Goal: Information Seeking & Learning: Understand process/instructions

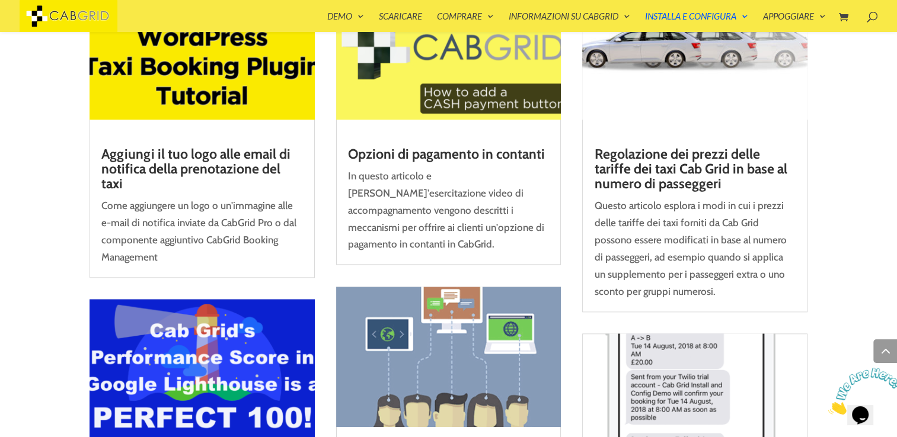
scroll to position [1204, 0]
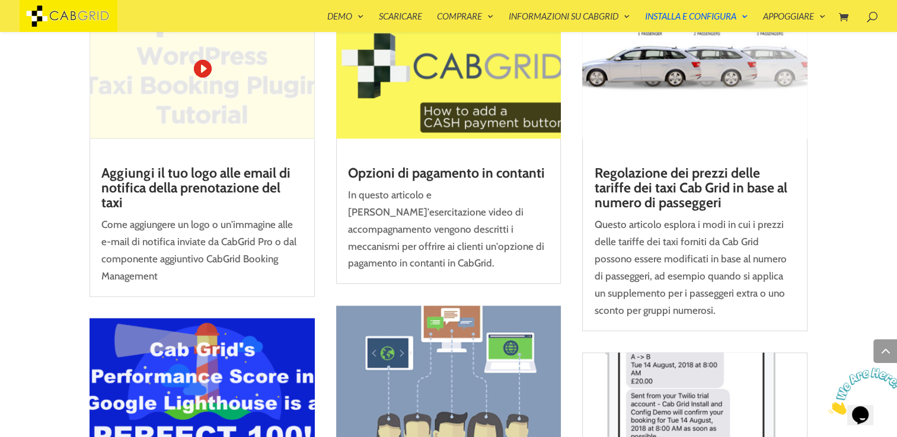
click at [170, 183] on link "Aggiungi il tuo logo alle email di notifica della prenotazione del taxi" at bounding box center [195, 188] width 189 height 47
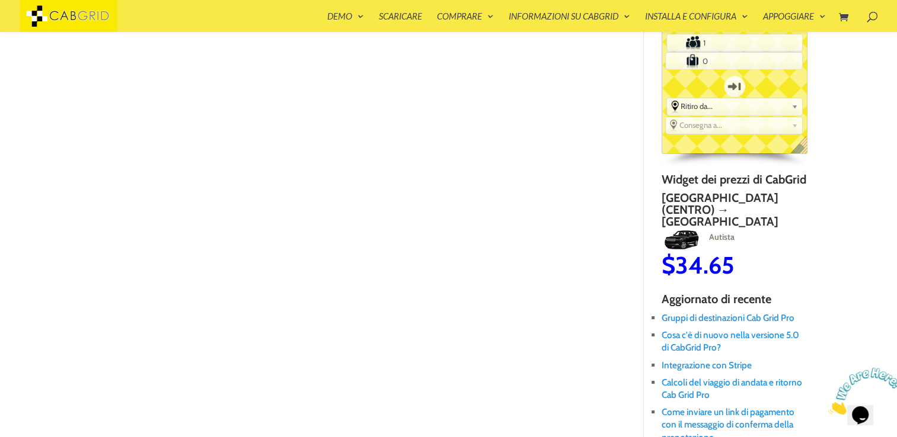
scroll to position [132, 0]
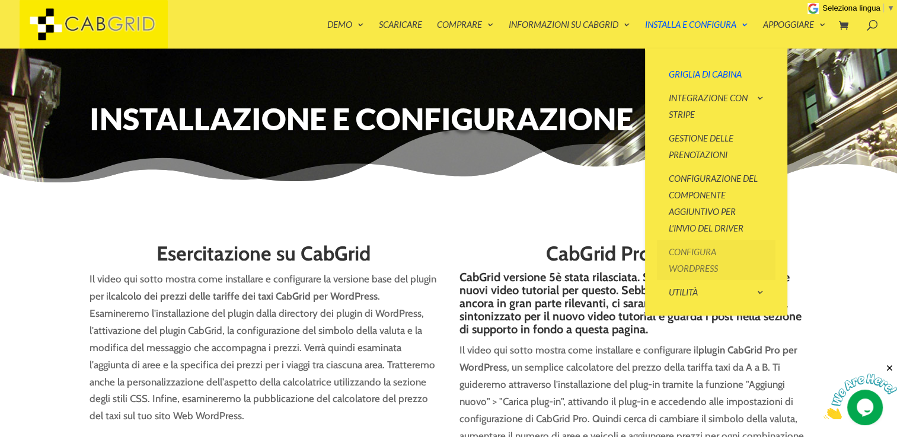
click at [716, 254] on link "Configura WordPress" at bounding box center [716, 260] width 119 height 40
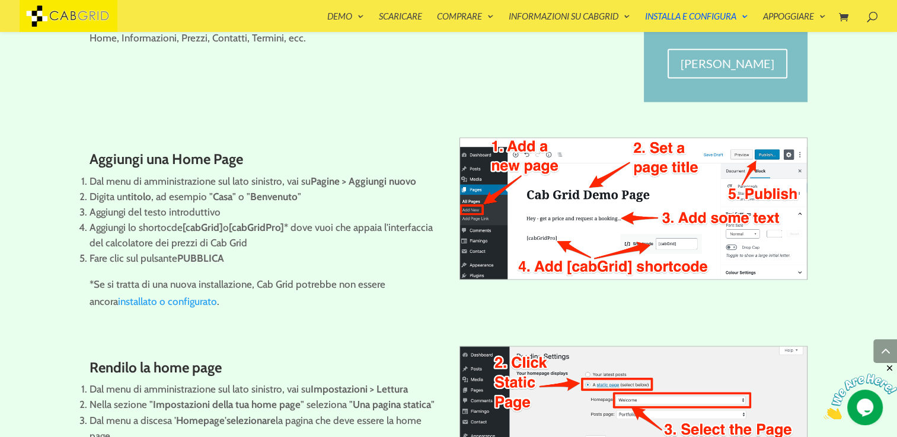
scroll to position [1828, 0]
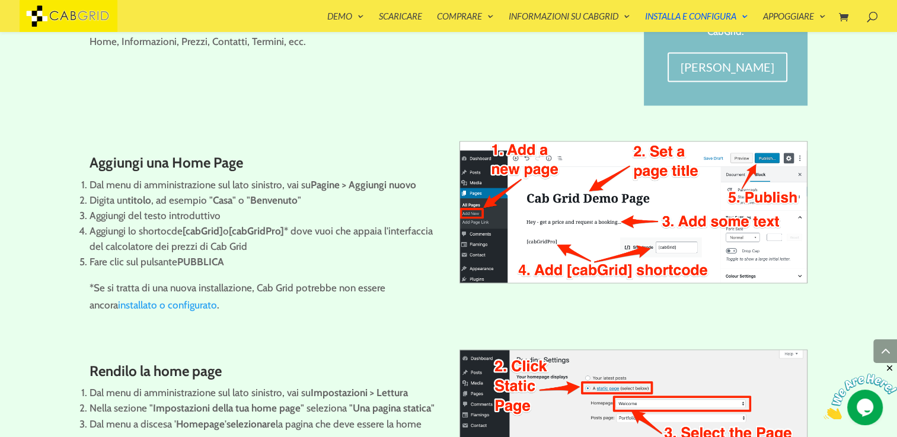
click at [157, 305] on link "installato o configurato" at bounding box center [167, 305] width 99 height 12
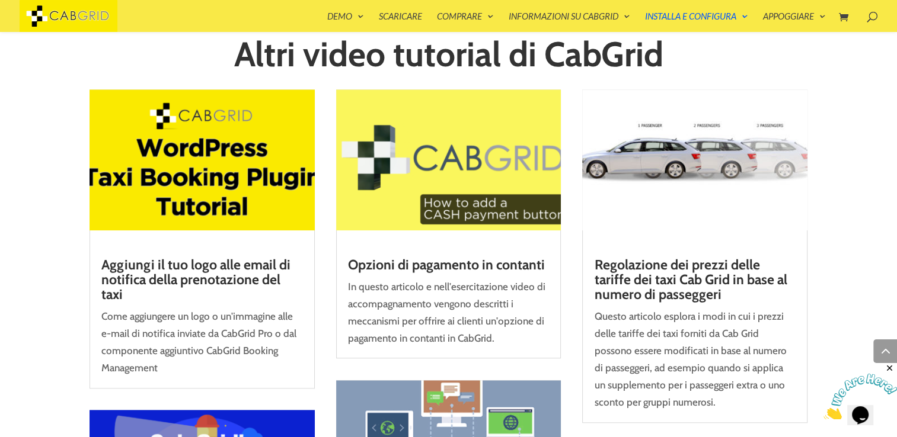
scroll to position [1095, 0]
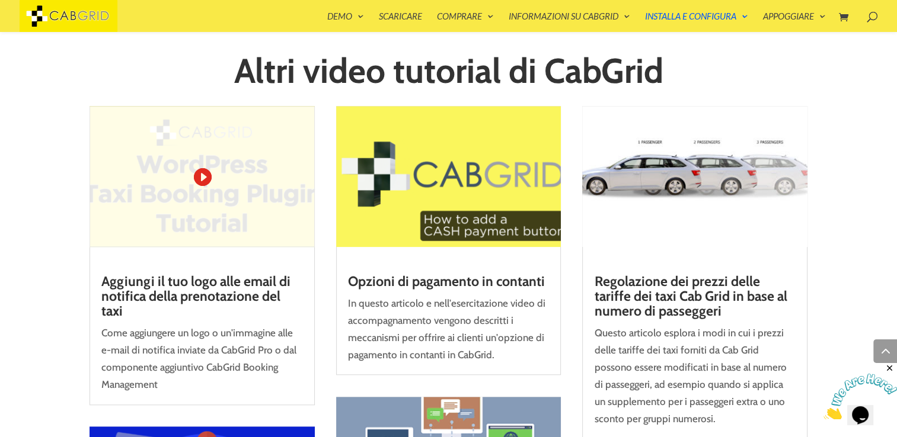
click at [251, 195] on img at bounding box center [201, 176] width 225 height 140
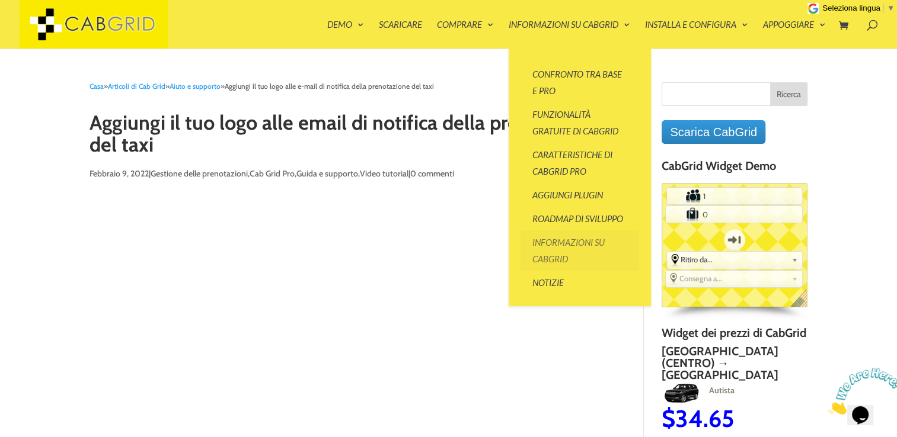
click at [591, 239] on link "Informazioni su CabGrid" at bounding box center [579, 251] width 119 height 40
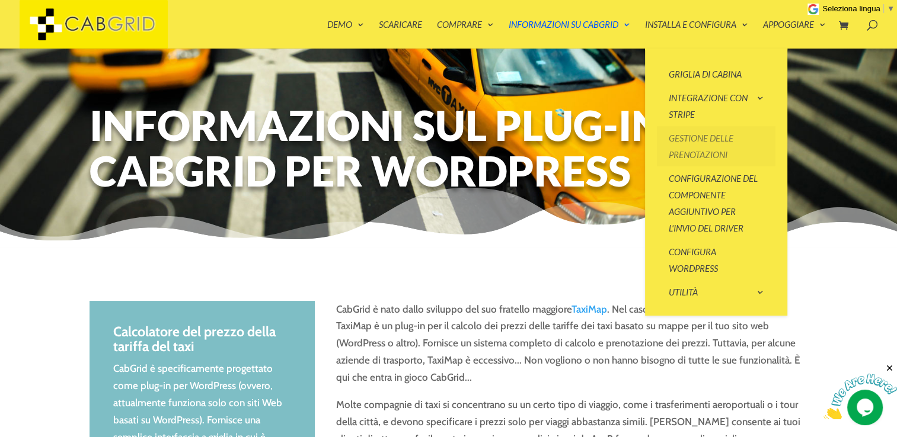
click at [709, 148] on link "Gestione delle prenotazioni" at bounding box center [716, 146] width 119 height 40
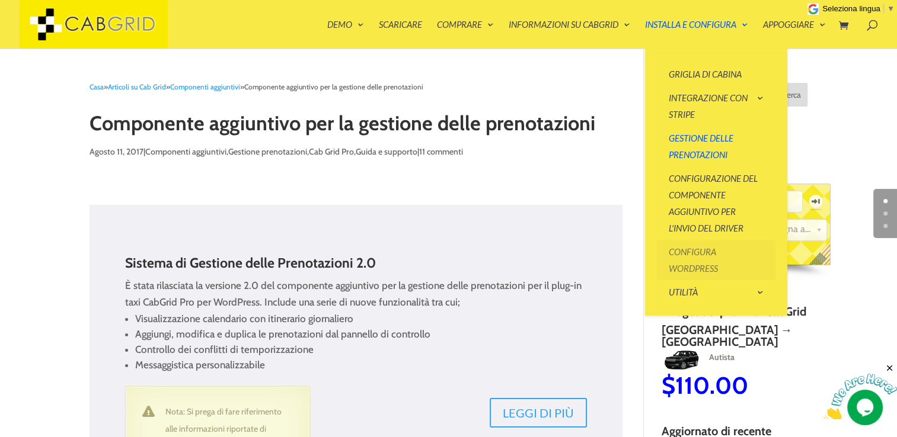
click at [693, 255] on link "Configura WordPress" at bounding box center [716, 260] width 119 height 40
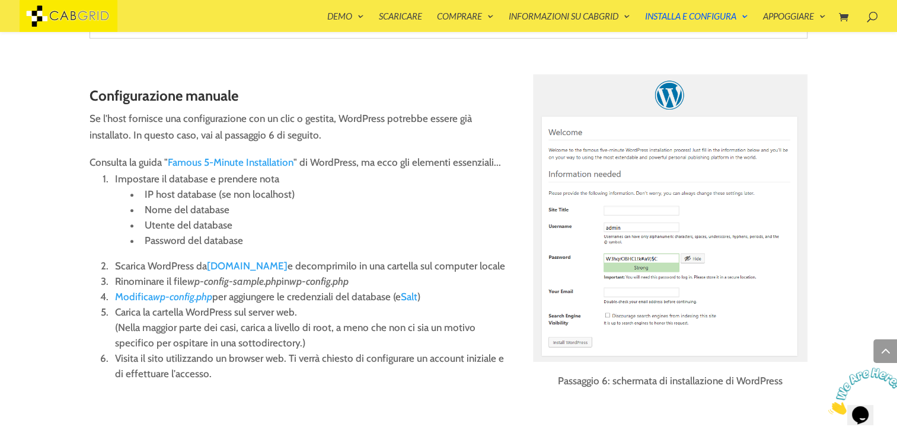
scroll to position [1024, 0]
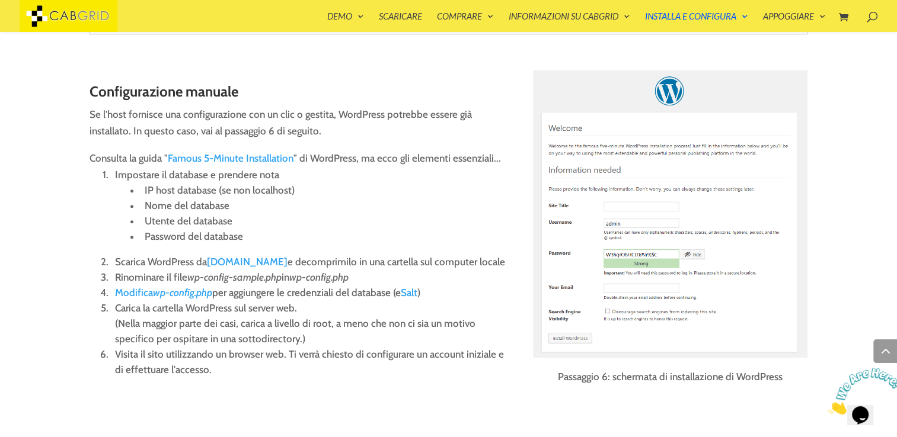
click at [256, 157] on link "Famous 5-Minute Installation" at bounding box center [231, 158] width 126 height 12
click at [249, 260] on link "WordPress.org" at bounding box center [247, 262] width 81 height 12
click at [172, 289] on em "wp-config.php" at bounding box center [182, 293] width 59 height 12
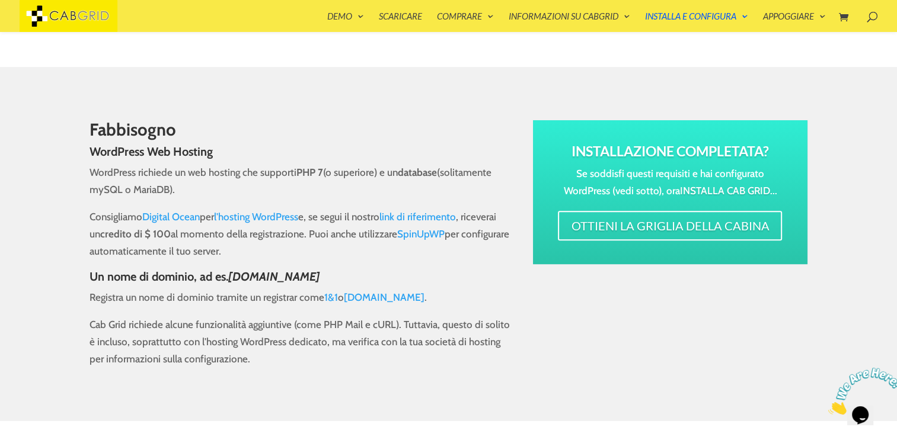
scroll to position [457, 0]
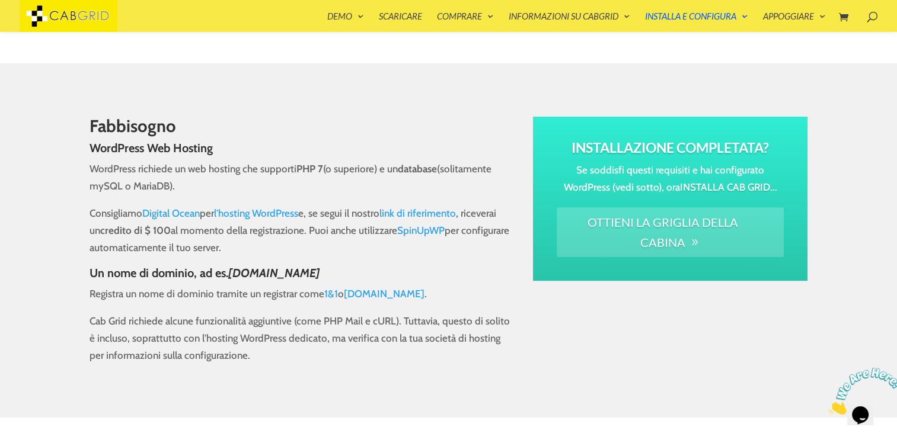
click at [681, 223] on link "Ottieni la griglia della cabina" at bounding box center [669, 232] width 226 height 50
